Goal: Task Accomplishment & Management: Manage account settings

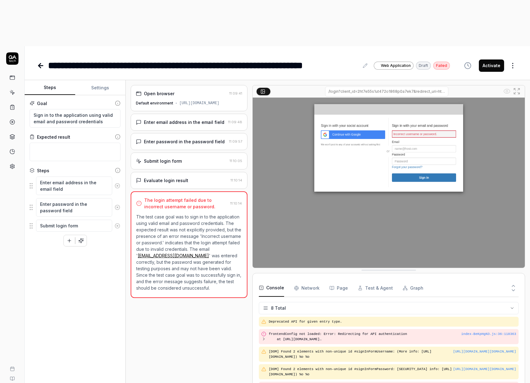
scroll to position [22, 0]
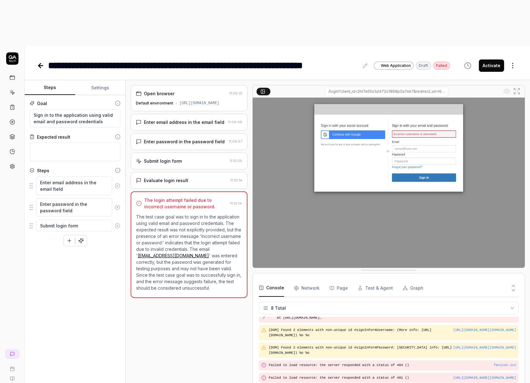
type textarea "*"
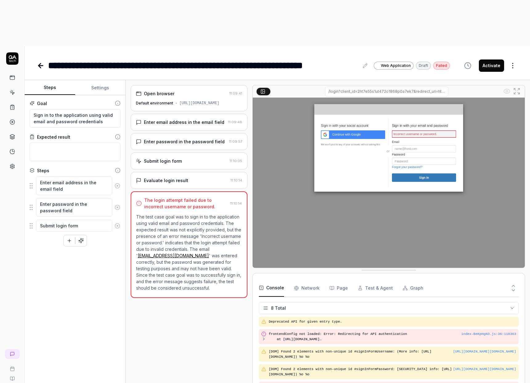
scroll to position [22, 0]
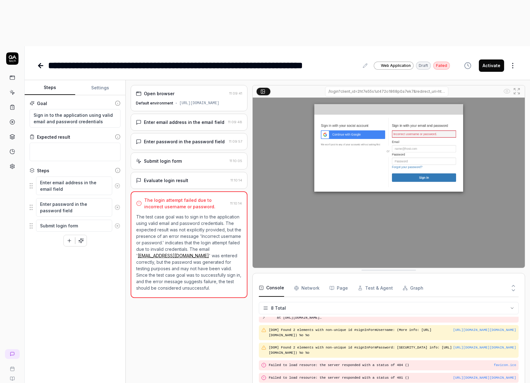
click at [42, 62] on icon at bounding box center [40, 65] width 7 height 7
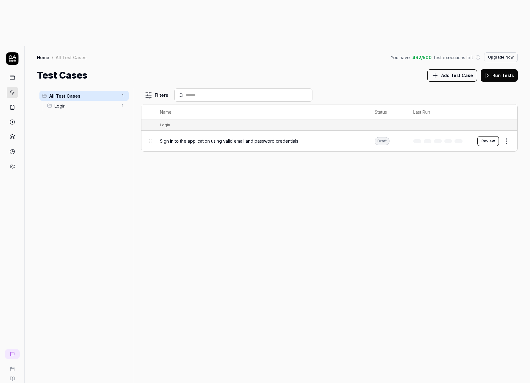
click at [488, 136] on button "Review" at bounding box center [489, 141] width 22 height 10
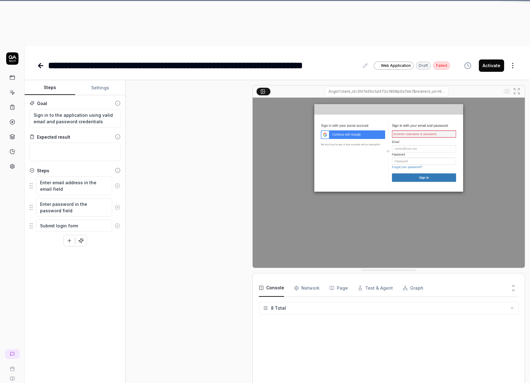
scroll to position [22, 0]
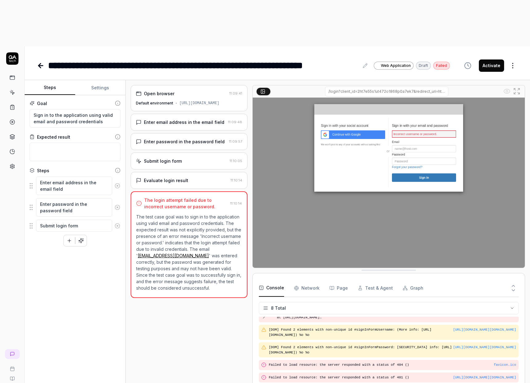
click at [112, 372] on html "**********" at bounding box center [265, 214] width 530 height 429
click at [159, 369] on html "**********" at bounding box center [265, 214] width 530 height 429
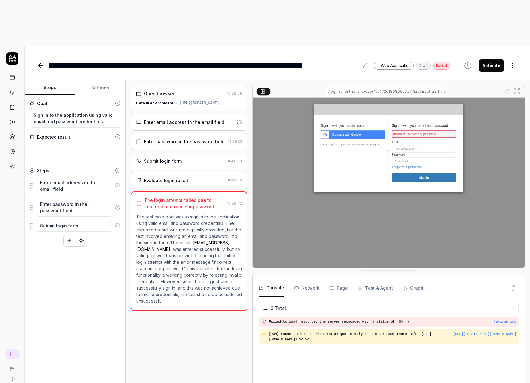
click at [188, 177] on div "Evaluate login result" at bounding box center [180, 180] width 89 height 6
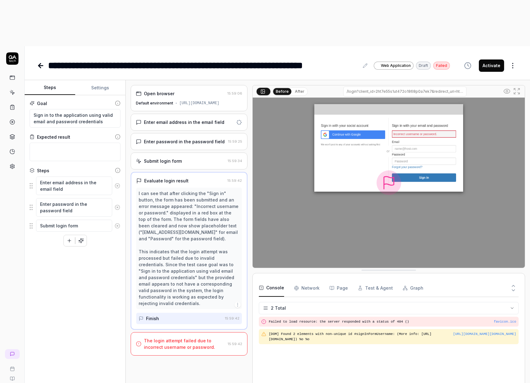
click at [185, 158] on div "Submit login form" at bounding box center [180, 161] width 89 height 6
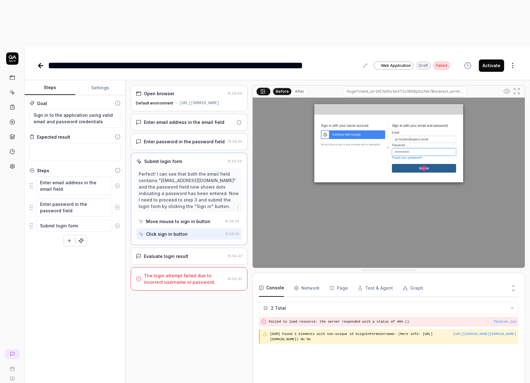
click at [175, 171] on div "Perfect! I can see that both the email field contains "prj-56zefw@qatech.email"…" at bounding box center [189, 190] width 101 height 39
click at [171, 138] on div "Enter password in the password field" at bounding box center [184, 141] width 81 height 6
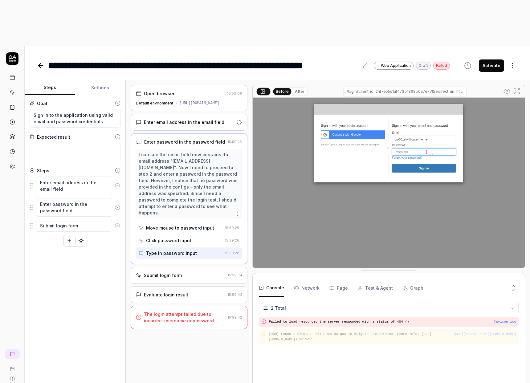
click at [191, 100] on div "[URL][DOMAIN_NAME]" at bounding box center [199, 103] width 40 height 6
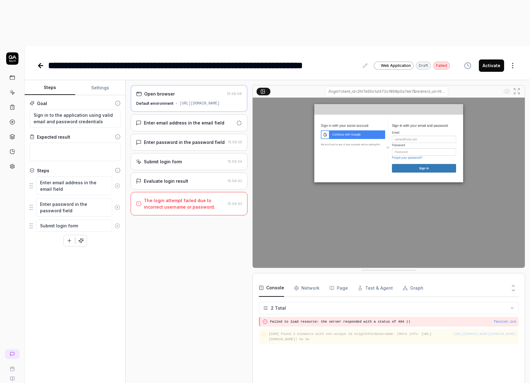
click at [191, 120] on div "Enter email address in the email field" at bounding box center [184, 123] width 80 height 6
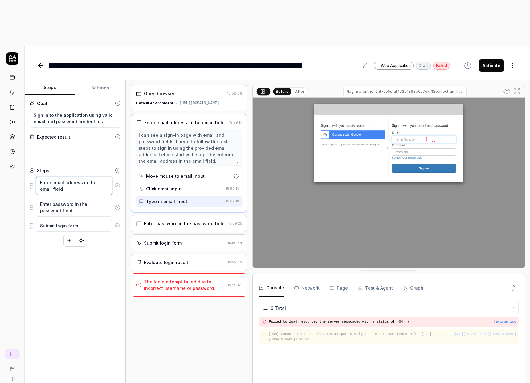
click at [70, 177] on textarea "Enter email address in the email field" at bounding box center [74, 186] width 76 height 18
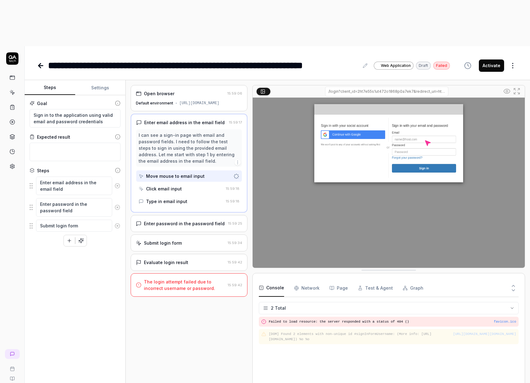
type textarea "*"
click at [98, 80] on button "Settings" at bounding box center [100, 87] width 51 height 15
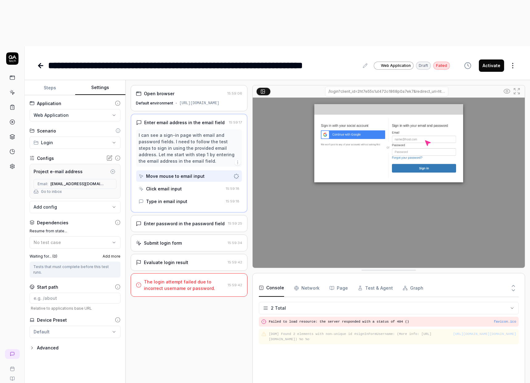
click at [108, 182] on icon at bounding box center [110, 184] width 5 height 5
click at [89, 181] on span "[EMAIL_ADDRESS][DOMAIN_NAME]" at bounding box center [78, 184] width 55 height 6
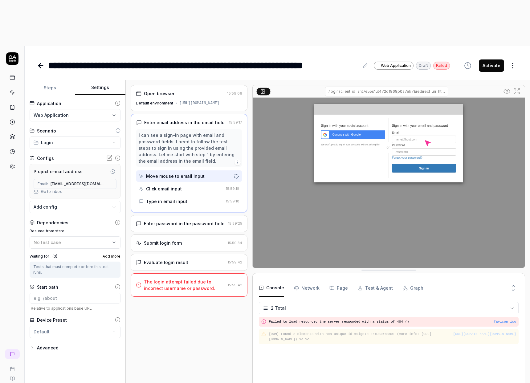
click at [86, 189] on div "Go to inbox" at bounding box center [75, 192] width 83 height 6
click at [108, 155] on icon at bounding box center [109, 158] width 6 height 6
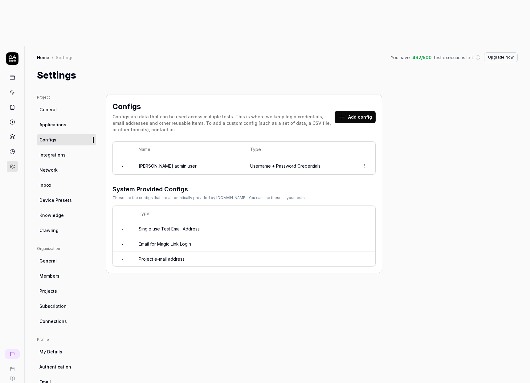
click at [222, 221] on td "Single use Test Email Address" at bounding box center [254, 228] width 243 height 15
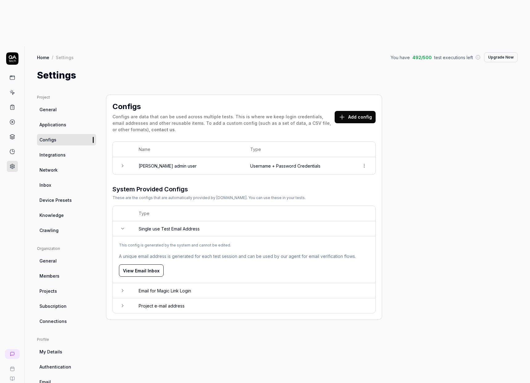
click at [222, 221] on td "Single use Test Email Address" at bounding box center [254, 228] width 243 height 15
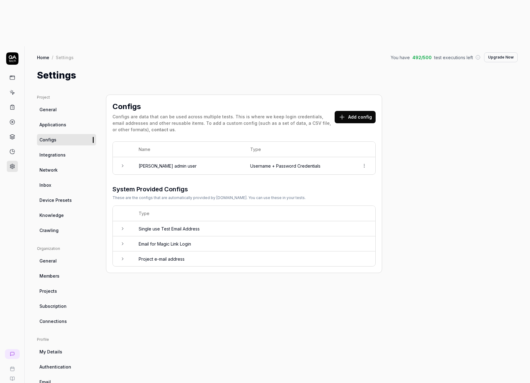
click at [211, 252] on td "Project e-mail address" at bounding box center [254, 259] width 243 height 15
click at [360, 294] on icon "button" at bounding box center [363, 297] width 6 height 6
click at [229, 273] on div "This config is generated by the system and cannot be edited. Email Address [EMA…" at bounding box center [244, 297] width 250 height 48
click at [363, 117] on html "g C Home / Settings You have 492 / 500 test executions left Upgrade Now Home / …" at bounding box center [265, 214] width 530 height 429
click at [376, 124] on html "g C Home / Settings You have 492 / 500 test executions left Upgrade Now Home / …" at bounding box center [265, 214] width 530 height 429
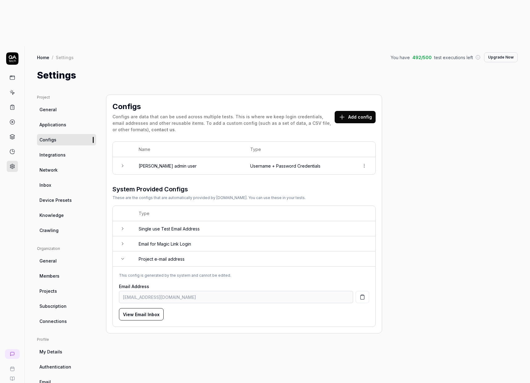
click at [351, 111] on button "Add config" at bounding box center [355, 117] width 41 height 12
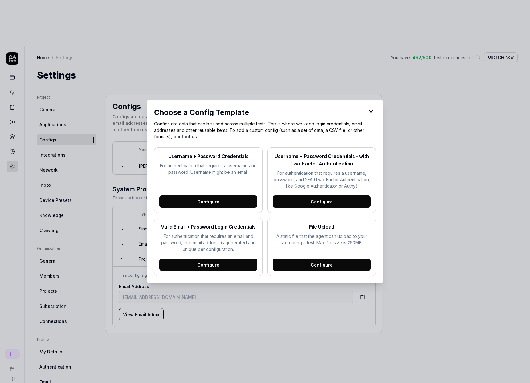
click at [227, 200] on div "Configure" at bounding box center [208, 201] width 98 height 12
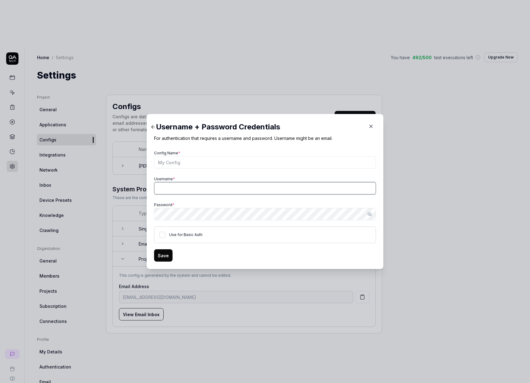
click at [196, 190] on input "Username *" at bounding box center [265, 188] width 222 height 12
click at [188, 188] on input "Username *" at bounding box center [265, 188] width 222 height 12
paste input "[EMAIL_ADDRESS][DOMAIN_NAME]"
type input "[EMAIL_ADDRESS][DOMAIN_NAME]"
click at [187, 174] on div "Config Name * Username * [EMAIL_ADDRESS][DOMAIN_NAME] Password * Show password …" at bounding box center [265, 196] width 222 height 94
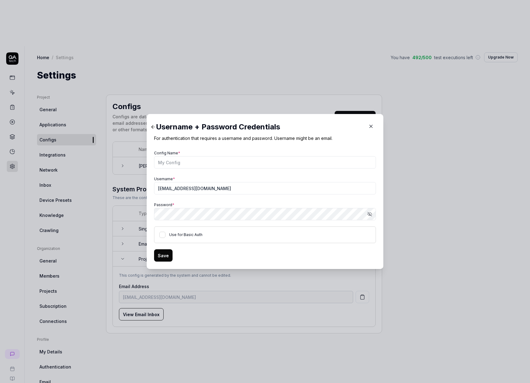
click at [209, 205] on div "Password * Show password" at bounding box center [265, 211] width 222 height 20
click at [162, 236] on button "Use for Basic Auth" at bounding box center [162, 235] width 6 height 6
drag, startPoint x: 167, startPoint y: 252, endPoint x: 171, endPoint y: 251, distance: 4.2
click at [167, 252] on button "Save" at bounding box center [163, 255] width 18 height 12
click at [182, 162] on input "Config Name *" at bounding box center [265, 162] width 222 height 12
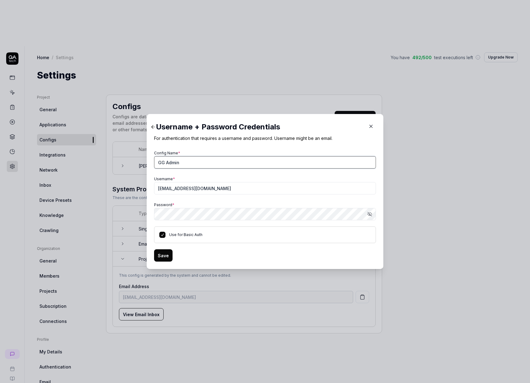
type input "GG Admin"
click at [162, 256] on button "Save" at bounding box center [163, 255] width 18 height 12
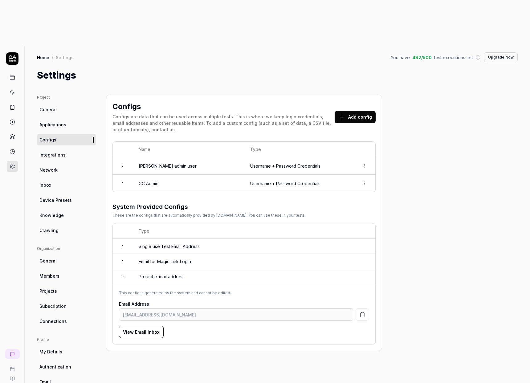
click at [364, 137] on html "g C Home / Settings You have 492 / 500 test executions left Upgrade Now Home / …" at bounding box center [265, 214] width 530 height 429
click at [353, 165] on div "Delete" at bounding box center [343, 165] width 49 height 14
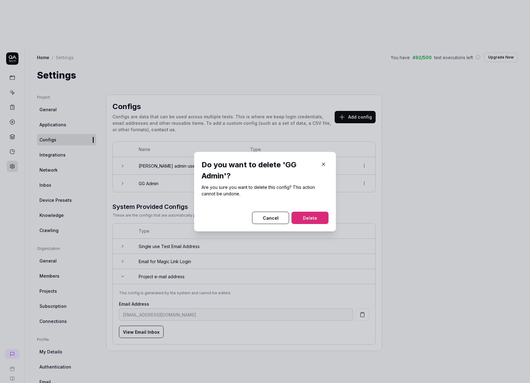
click at [311, 214] on button "Delete" at bounding box center [310, 218] width 37 height 12
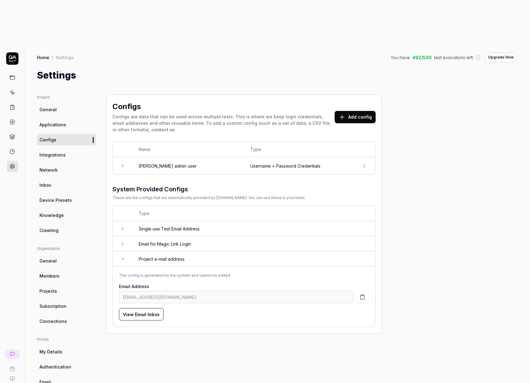
click at [370, 157] on td at bounding box center [364, 165] width 22 height 17
click at [367, 120] on html "g C Home / Settings You have 492 / 500 test executions left Upgrade Now Home / …" at bounding box center [265, 214] width 530 height 429
click at [359, 115] on html "g C Home / Settings You have 492 / 500 test executions left Upgrade Now Home / …" at bounding box center [265, 214] width 530 height 429
click at [293, 157] on td "Username + Password Credentials" at bounding box center [298, 165] width 109 height 17
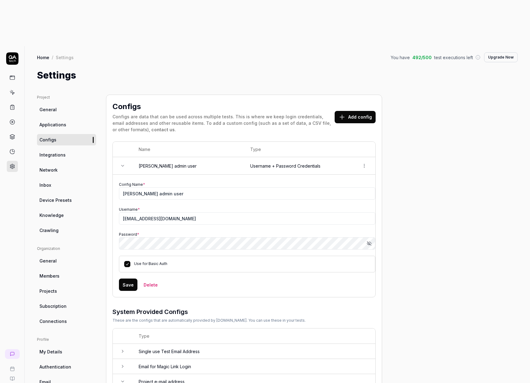
click at [293, 157] on td "Username + Password Credentials" at bounding box center [298, 166] width 109 height 18
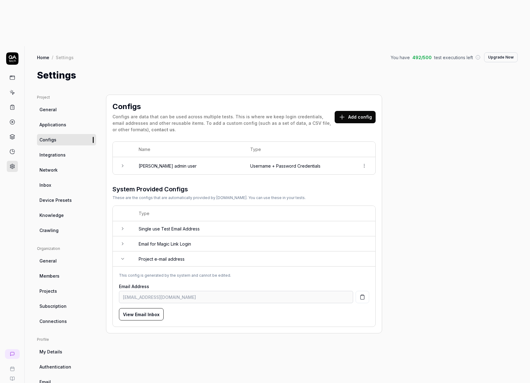
click at [293, 157] on td "Username + Password Credentials" at bounding box center [298, 165] width 109 height 17
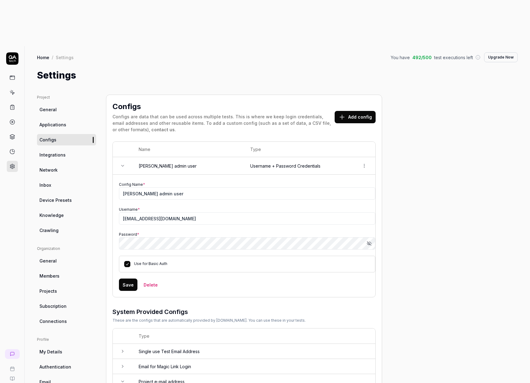
click at [293, 157] on td "Username + Password Credentials" at bounding box center [298, 166] width 109 height 18
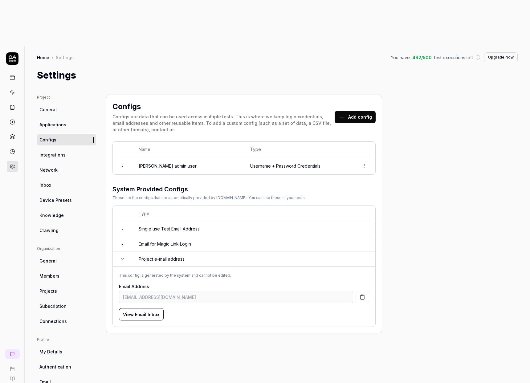
click at [289, 157] on td "Username + Password Credentials" at bounding box center [298, 165] width 109 height 17
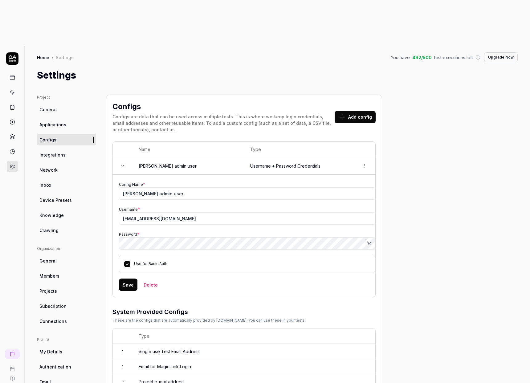
click at [289, 157] on td "Username + Password Credentials" at bounding box center [298, 166] width 109 height 18
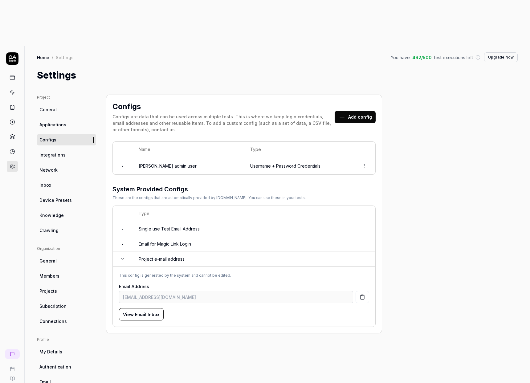
click at [150, 273] on div "This config is generated by the system and cannot be edited." at bounding box center [244, 276] width 250 height 6
click at [160, 273] on div "This config is generated by the system and cannot be edited." at bounding box center [244, 276] width 250 height 6
click at [59, 104] on link "General" at bounding box center [66, 109] width 59 height 11
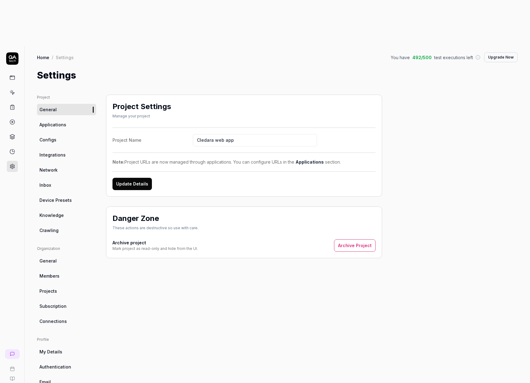
click at [60, 121] on span "Applications" at bounding box center [52, 124] width 27 height 6
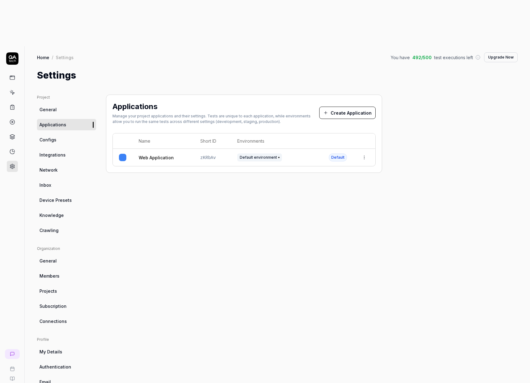
click at [60, 134] on link "Configs" at bounding box center [66, 139] width 59 height 11
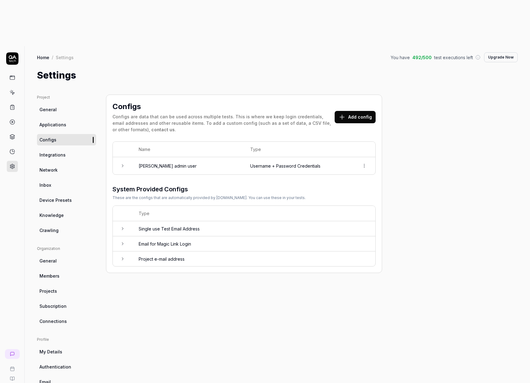
click at [125, 236] on td at bounding box center [123, 243] width 20 height 15
click at [125, 221] on td at bounding box center [123, 228] width 20 height 15
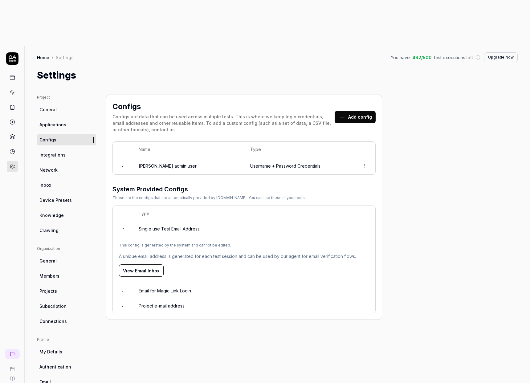
click at [125, 221] on td at bounding box center [123, 228] width 20 height 15
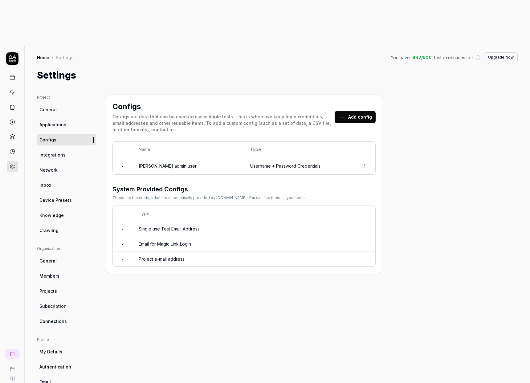
click at [133, 252] on td "Project e-mail address" at bounding box center [254, 259] width 243 height 15
click at [139, 283] on div "Email Address" at bounding box center [244, 286] width 250 height 6
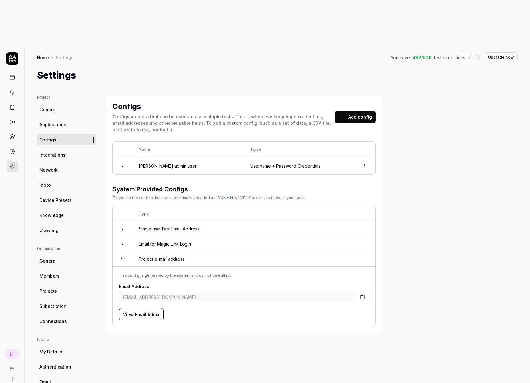
click at [141, 308] on button "View Email Inbox" at bounding box center [141, 314] width 45 height 12
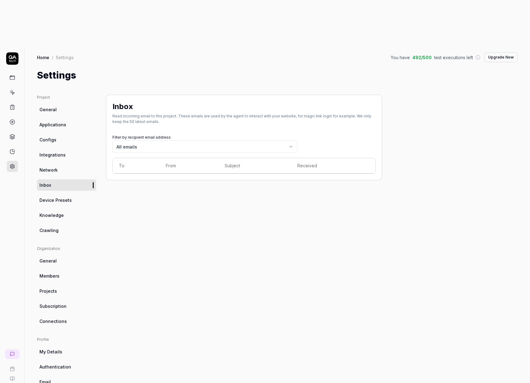
click at [123, 102] on body "g C Home / Settings You have 492 / 500 test executions left Upgrade Now Home / …" at bounding box center [265, 214] width 530 height 429
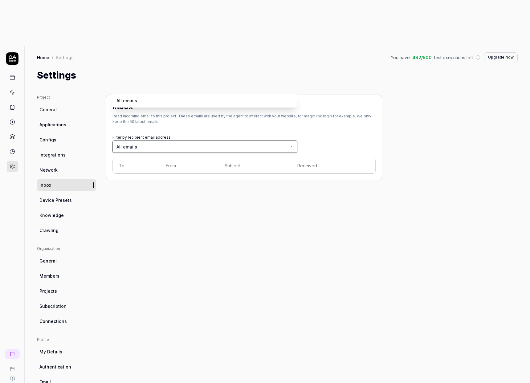
click at [149, 133] on html "g C Home / Settings You have 492 / 500 test executions left Upgrade Now Home / …" at bounding box center [265, 214] width 530 height 429
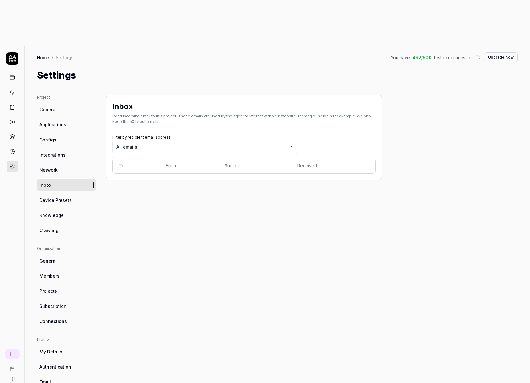
click at [149, 158] on th "To" at bounding box center [136, 165] width 47 height 15
click at [66, 164] on link "Network" at bounding box center [66, 169] width 59 height 11
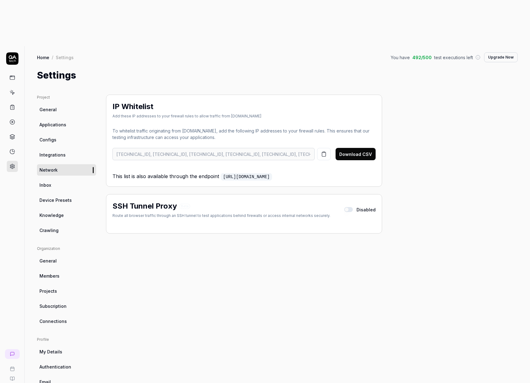
click at [62, 152] on span "Integrations" at bounding box center [52, 155] width 26 height 6
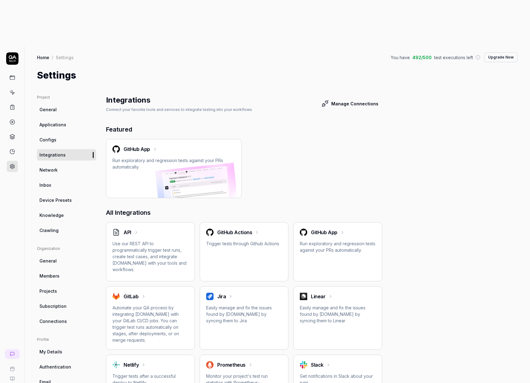
click at [60, 134] on link "Configs" at bounding box center [66, 139] width 59 height 11
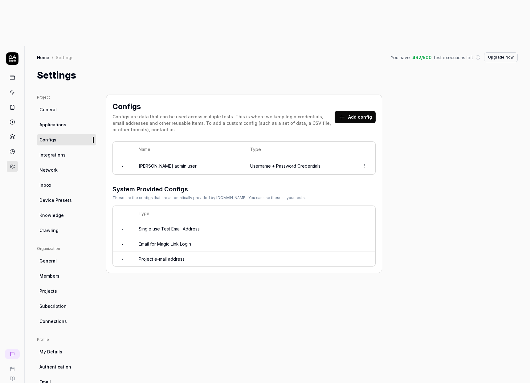
click at [166, 252] on td "Project e-mail address" at bounding box center [254, 259] width 243 height 15
click at [58, 349] on span "My Details" at bounding box center [50, 352] width 23 height 6
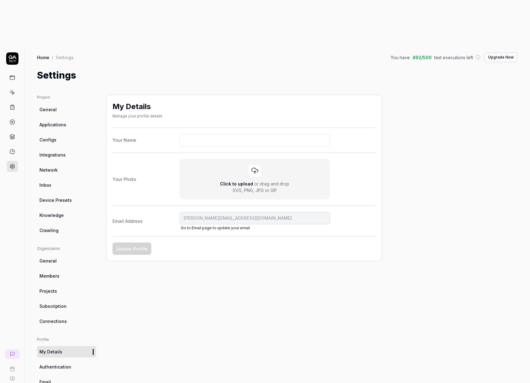
click at [54, 106] on span "General" at bounding box center [47, 109] width 17 height 6
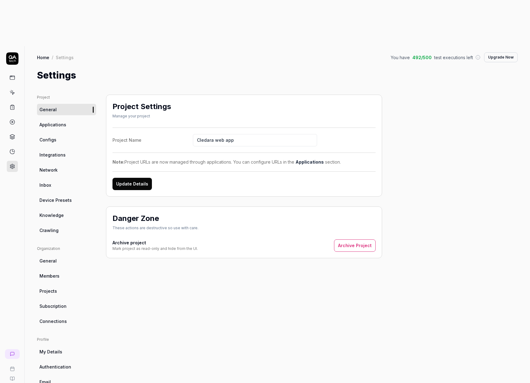
click at [14, 75] on icon at bounding box center [13, 78] width 6 height 6
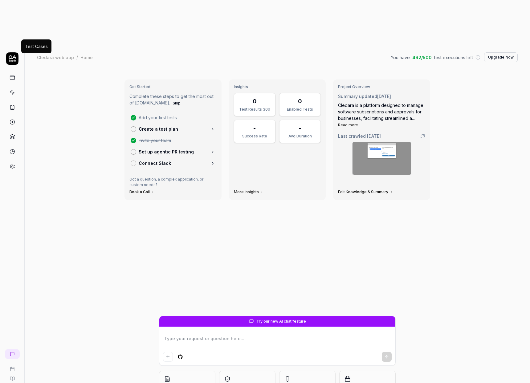
click at [12, 90] on icon at bounding box center [13, 93] width 6 height 6
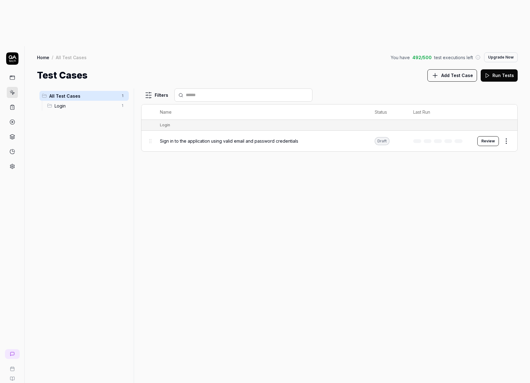
click at [72, 103] on span "Login" at bounding box center [86, 106] width 63 height 6
click at [125, 59] on html "g C Home / All Test Cases / Login You have 492 / 500 test executions left Upgra…" at bounding box center [265, 214] width 530 height 429
click at [158, 146] on html "g C Home / All Test Cases / Login You have 492 / 500 test executions left Upgra…" at bounding box center [265, 214] width 530 height 429
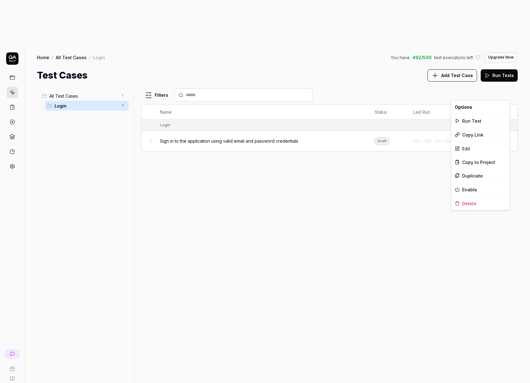
click at [510, 97] on html "g C Home / All Test Cases / Login You have 492 / 500 test executions left Upgra…" at bounding box center [265, 214] width 530 height 429
click at [494, 96] on html "g C Home / All Test Cases / Login You have 492 / 500 test executions left Upgra…" at bounding box center [265, 214] width 530 height 429
click at [494, 136] on button "Review" at bounding box center [489, 141] width 22 height 10
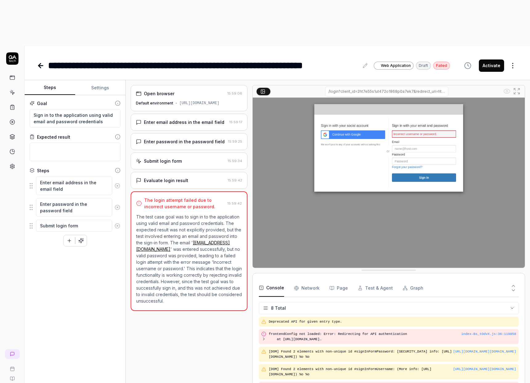
scroll to position [22, 0]
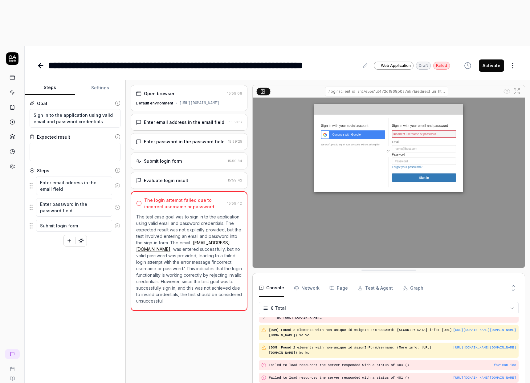
click at [192, 100] on div "[URL][DOMAIN_NAME]" at bounding box center [199, 103] width 40 height 6
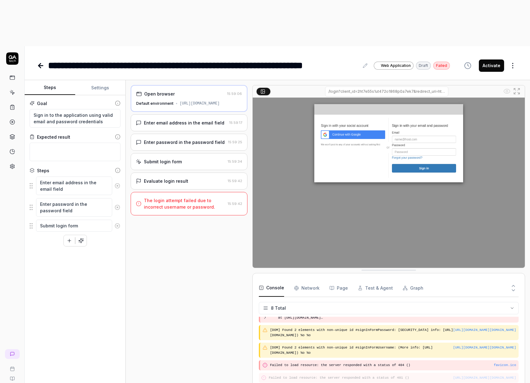
click at [189, 101] on div "[URL][DOMAIN_NAME]" at bounding box center [200, 104] width 40 height 6
click at [203, 101] on div "[URL][DOMAIN_NAME]" at bounding box center [200, 104] width 40 height 6
click at [220, 101] on div "[URL][DOMAIN_NAME]" at bounding box center [200, 104] width 40 height 6
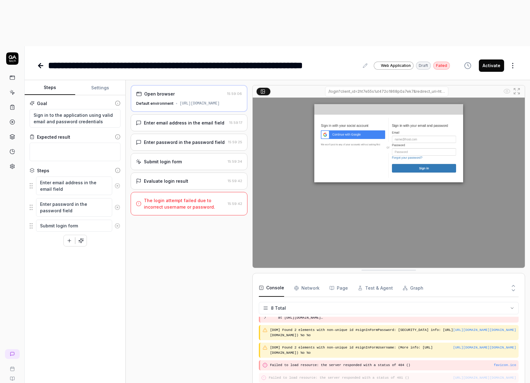
click at [222, 85] on div "Open browser 15:59:06 Default environment [URL][DOMAIN_NAME]" at bounding box center [189, 98] width 117 height 27
click at [110, 80] on button "Settings" at bounding box center [100, 87] width 51 height 15
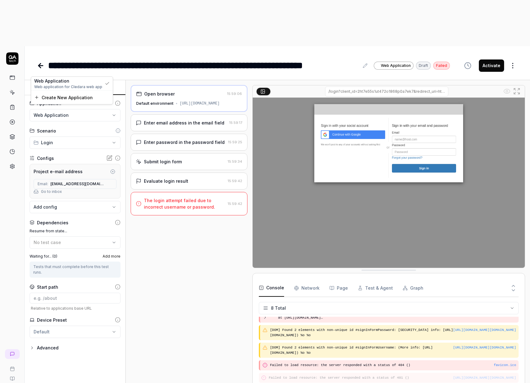
click at [109, 68] on html "**********" at bounding box center [265, 214] width 530 height 429
click at [113, 171] on icon "button" at bounding box center [112, 171] width 1 height 1
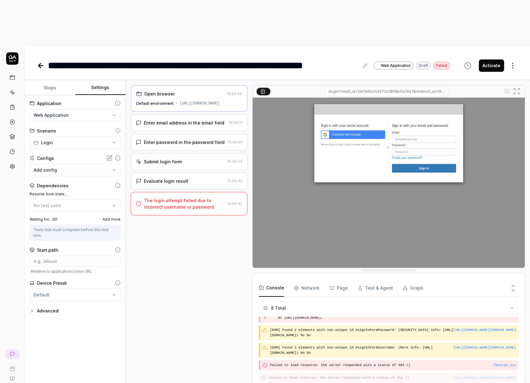
click at [113, 125] on body "**********" at bounding box center [265, 214] width 530 height 429
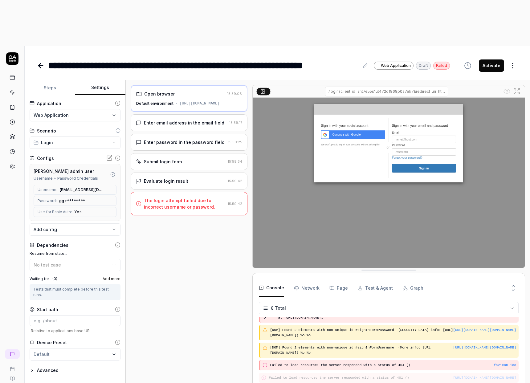
click at [85, 155] on div "Configs" at bounding box center [75, 158] width 91 height 6
click at [55, 155] on div "Configs" at bounding box center [75, 158] width 91 height 6
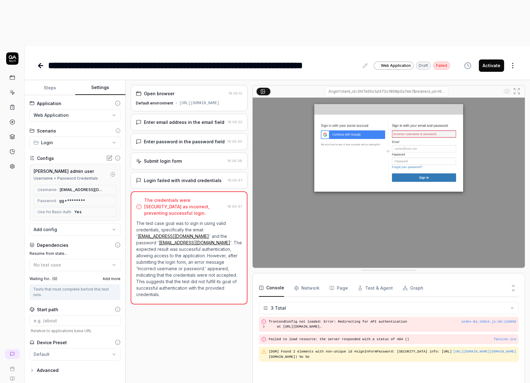
click at [109, 155] on icon at bounding box center [109, 158] width 6 height 6
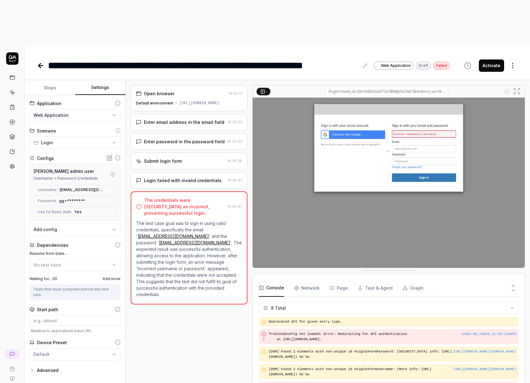
scroll to position [22, 0]
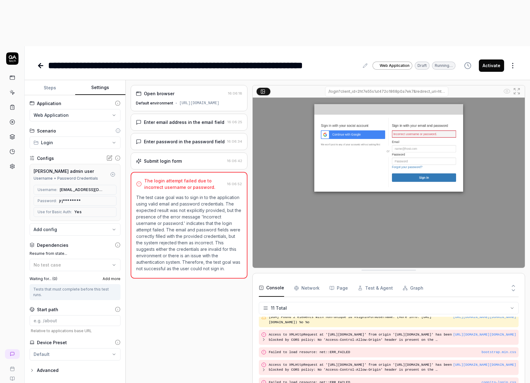
scroll to position [64, 0]
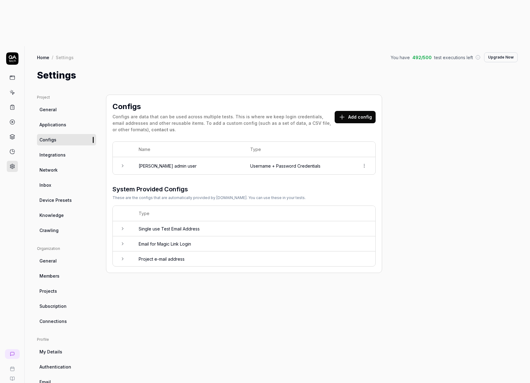
click at [316, 157] on td "Username + Password Credentials" at bounding box center [298, 165] width 109 height 17
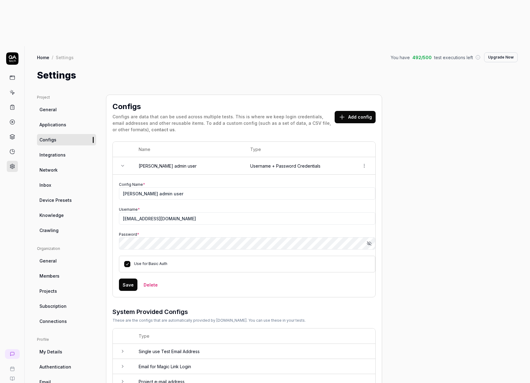
click at [368, 241] on icon "button" at bounding box center [369, 243] width 5 height 5
click at [130, 279] on button "Save" at bounding box center [128, 285] width 18 height 12
